Goal: Navigation & Orientation: Go to known website

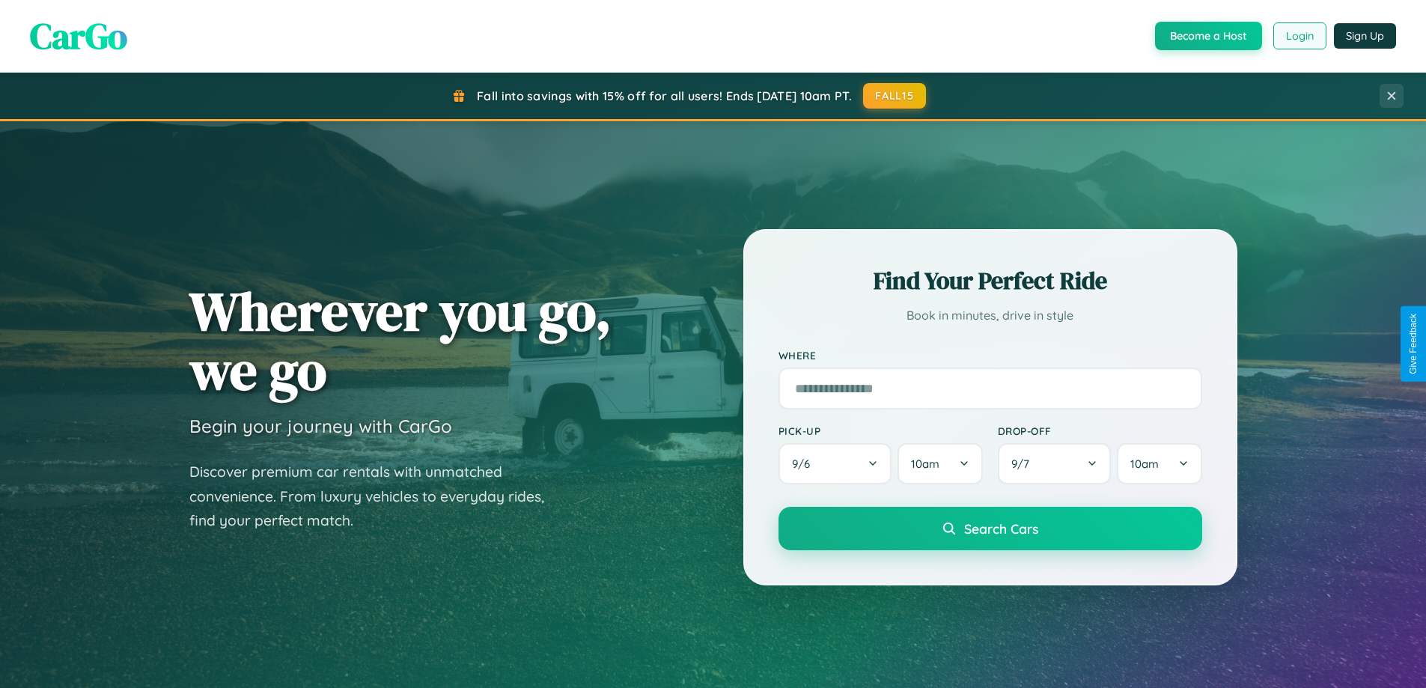
click at [1299, 36] on button "Login" at bounding box center [1299, 35] width 53 height 27
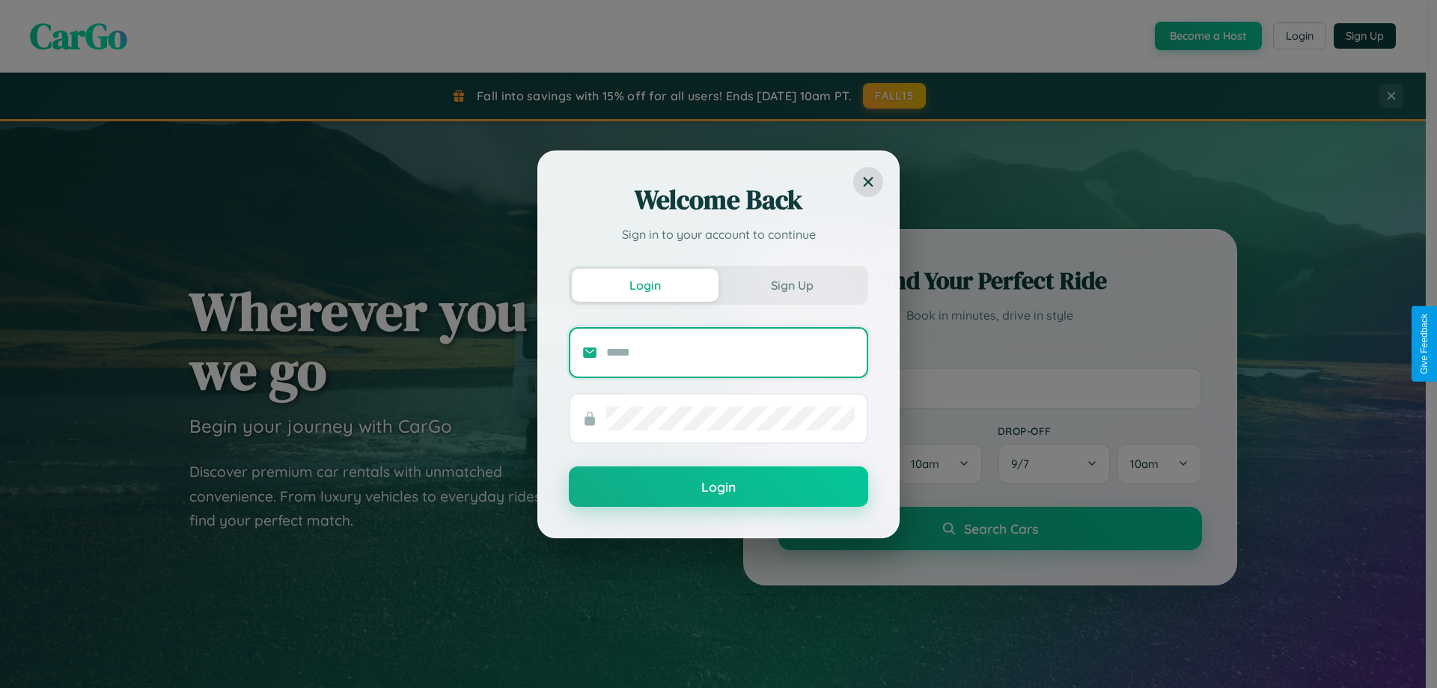
click at [731, 352] on input "text" at bounding box center [730, 353] width 249 height 24
type input "**********"
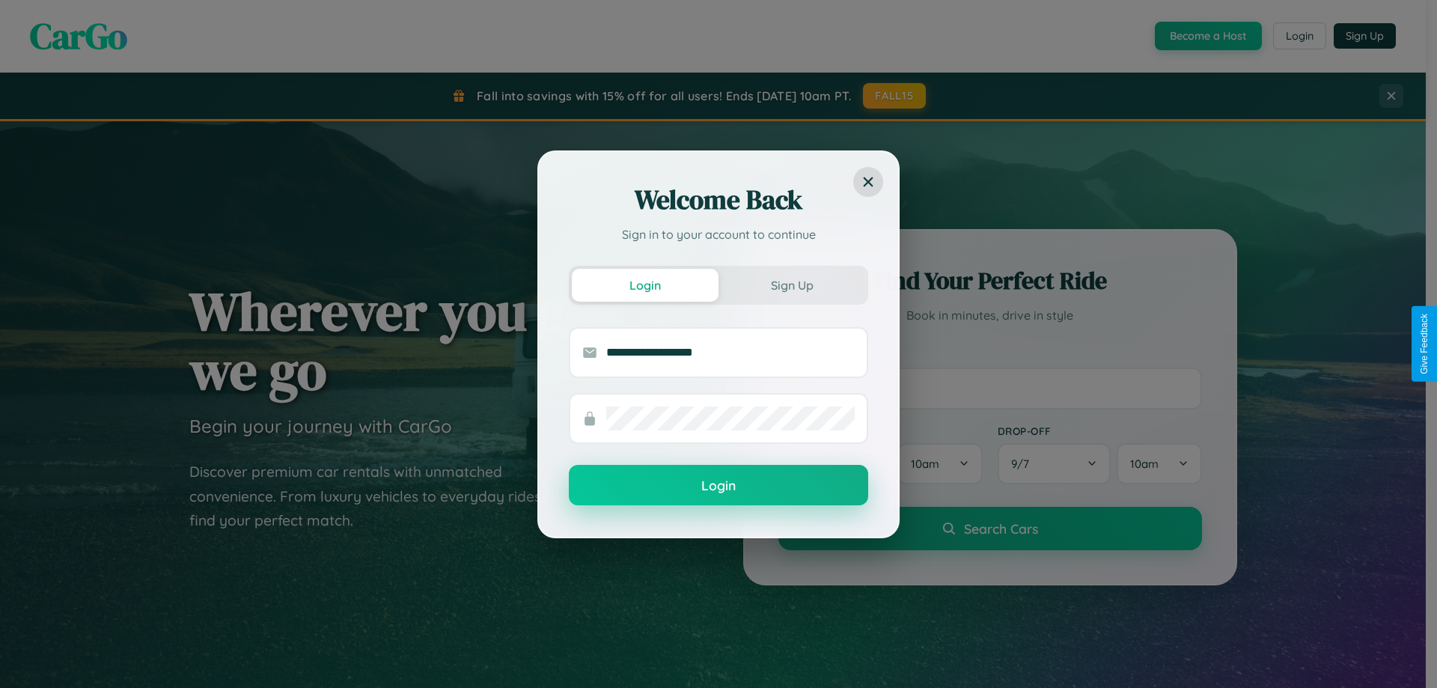
click at [719, 485] on button "Login" at bounding box center [718, 485] width 299 height 40
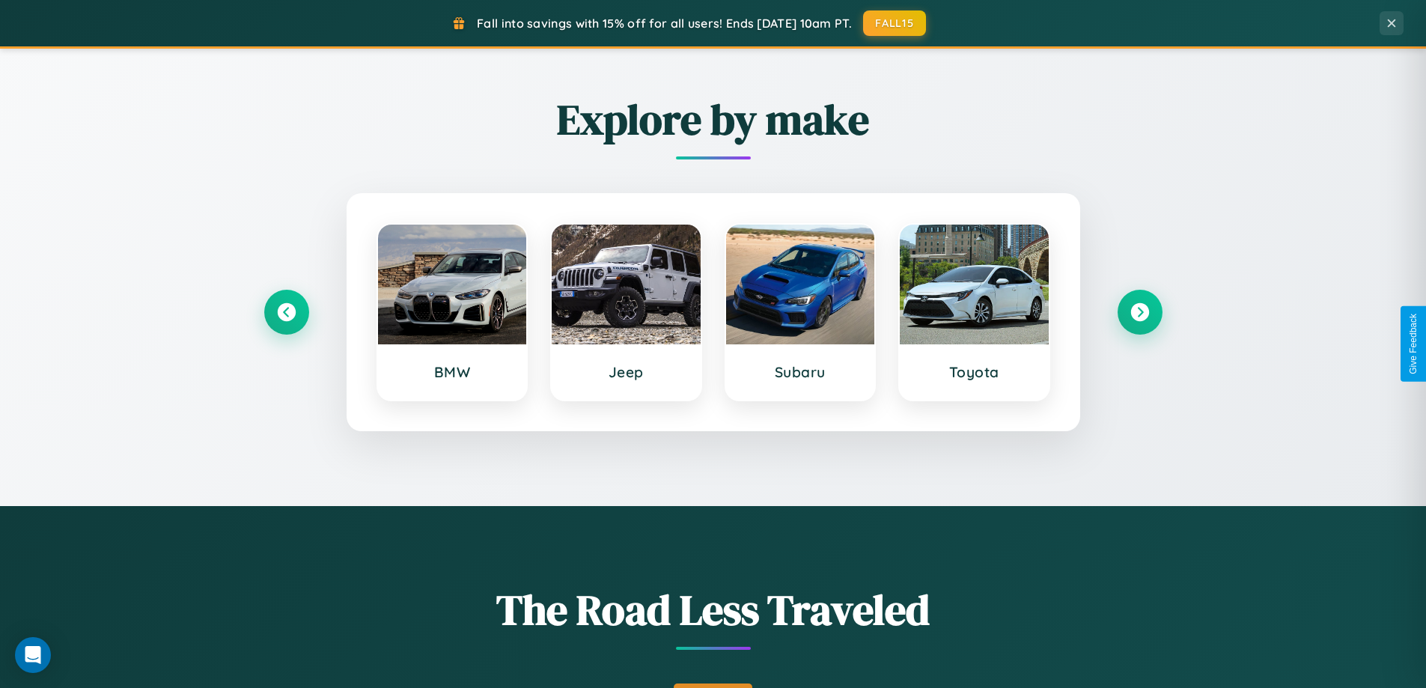
scroll to position [1030, 0]
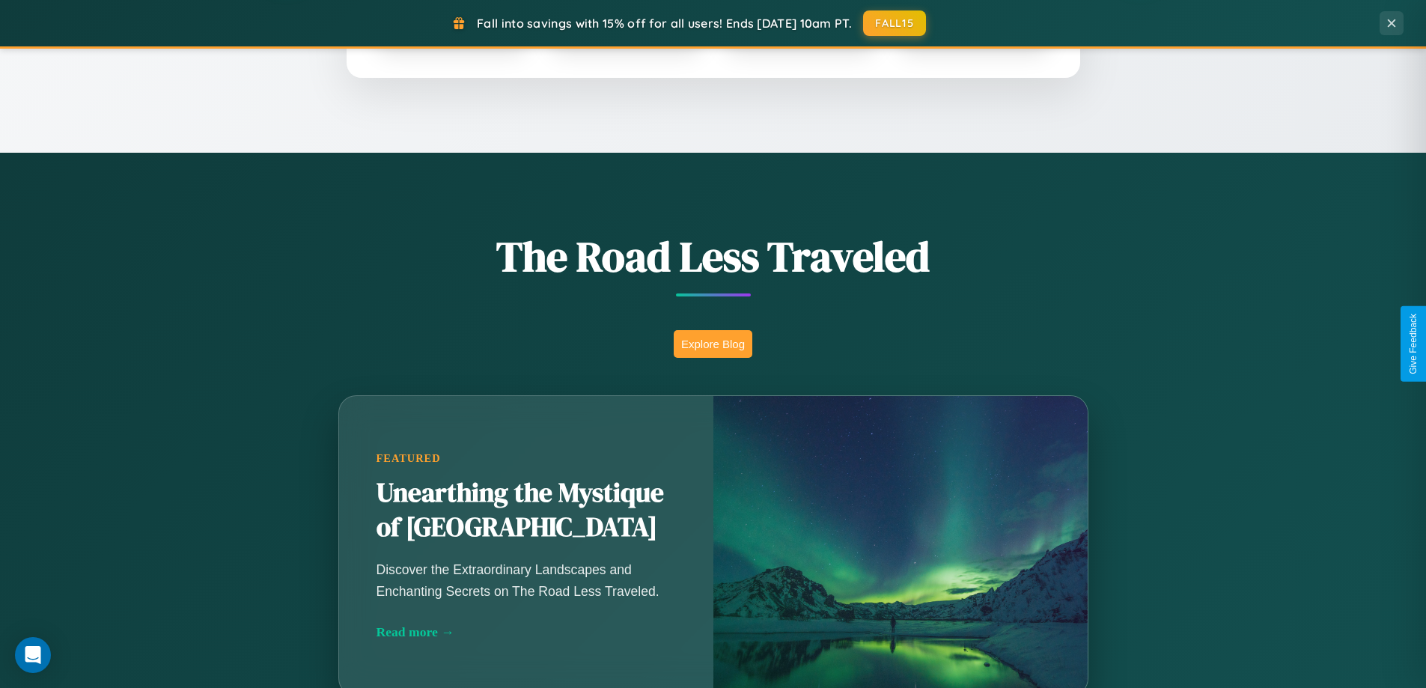
click at [713, 344] on button "Explore Blog" at bounding box center [713, 344] width 79 height 28
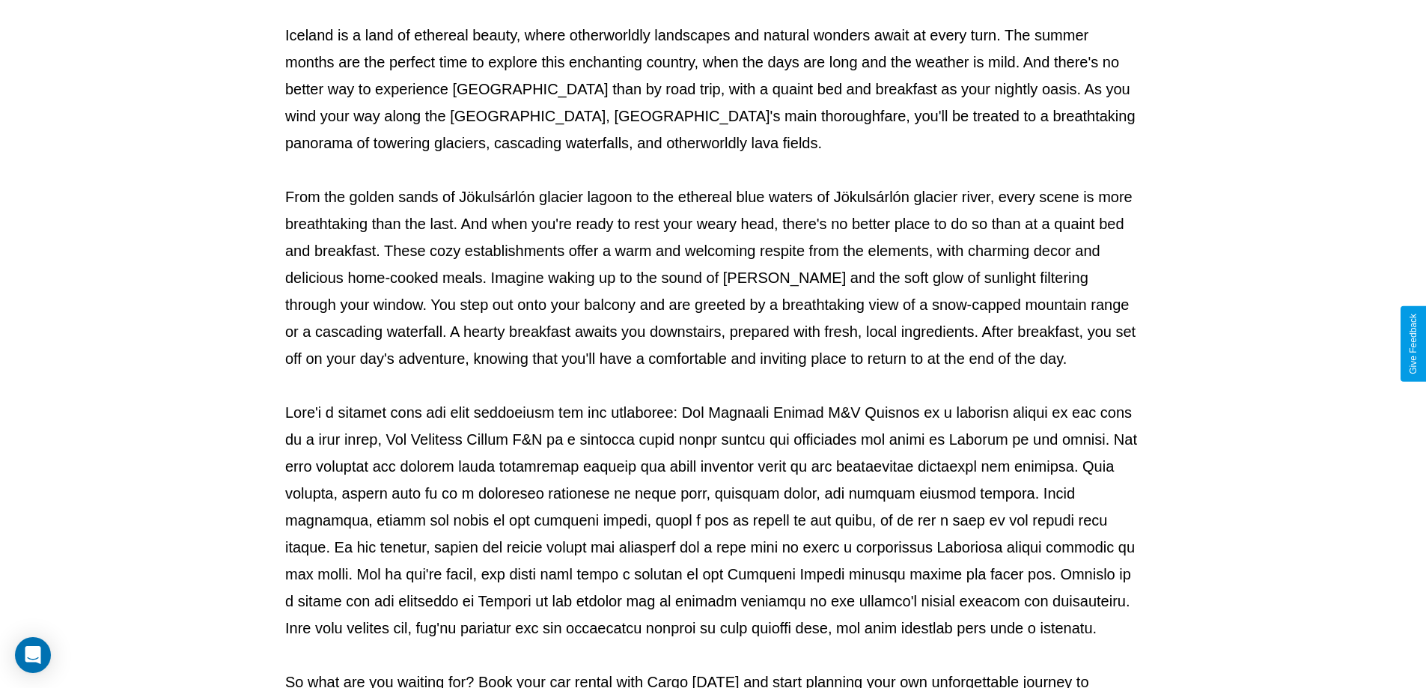
scroll to position [484, 0]
